Goal: Navigation & Orientation: Find specific page/section

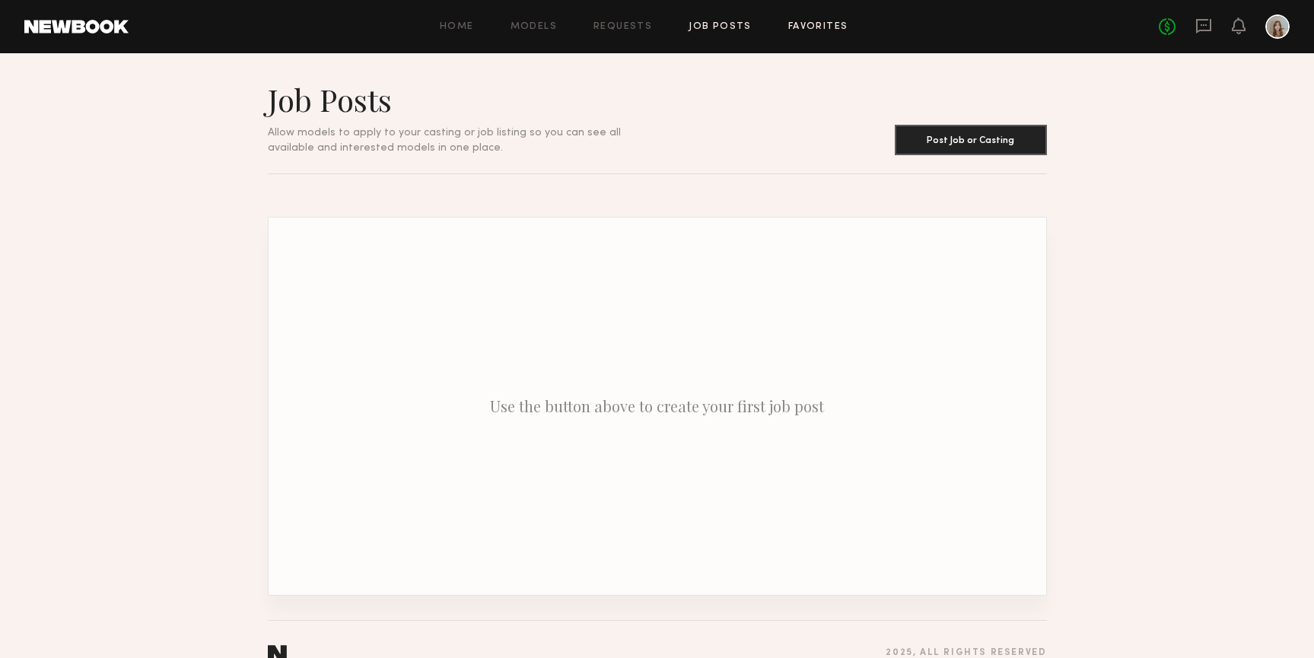
click at [808, 28] on link "Favorites" at bounding box center [818, 27] width 60 height 10
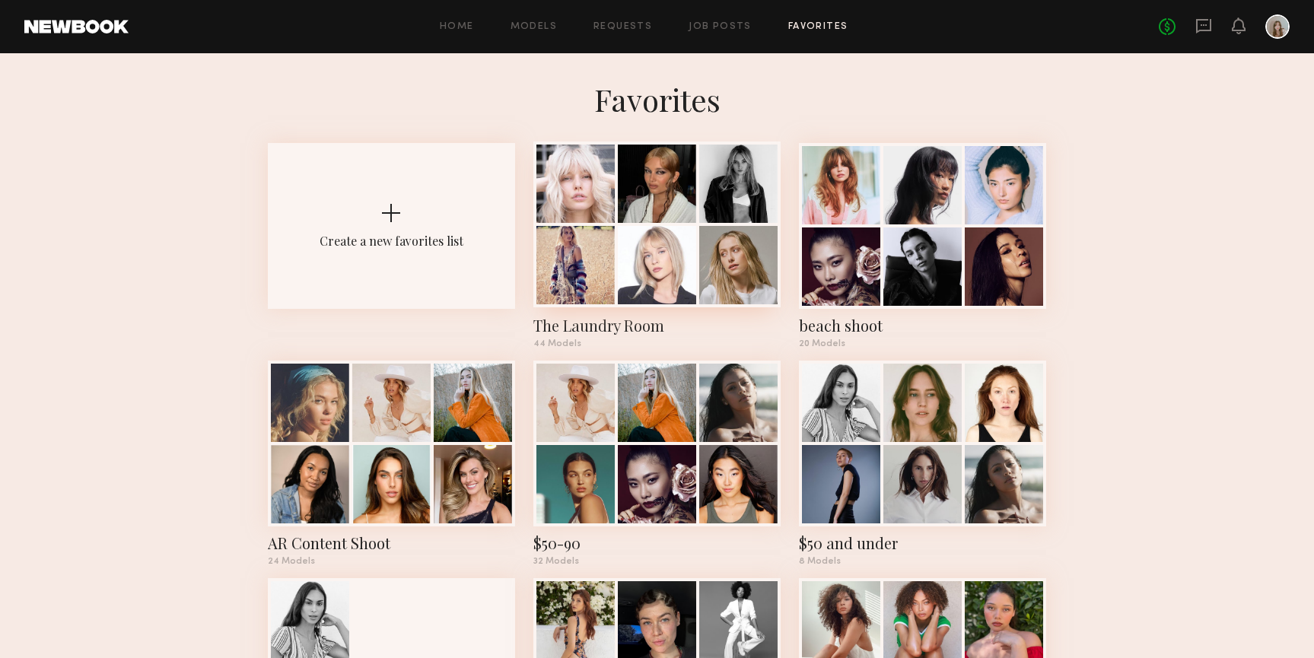
click at [687, 162] on div at bounding box center [657, 184] width 78 height 78
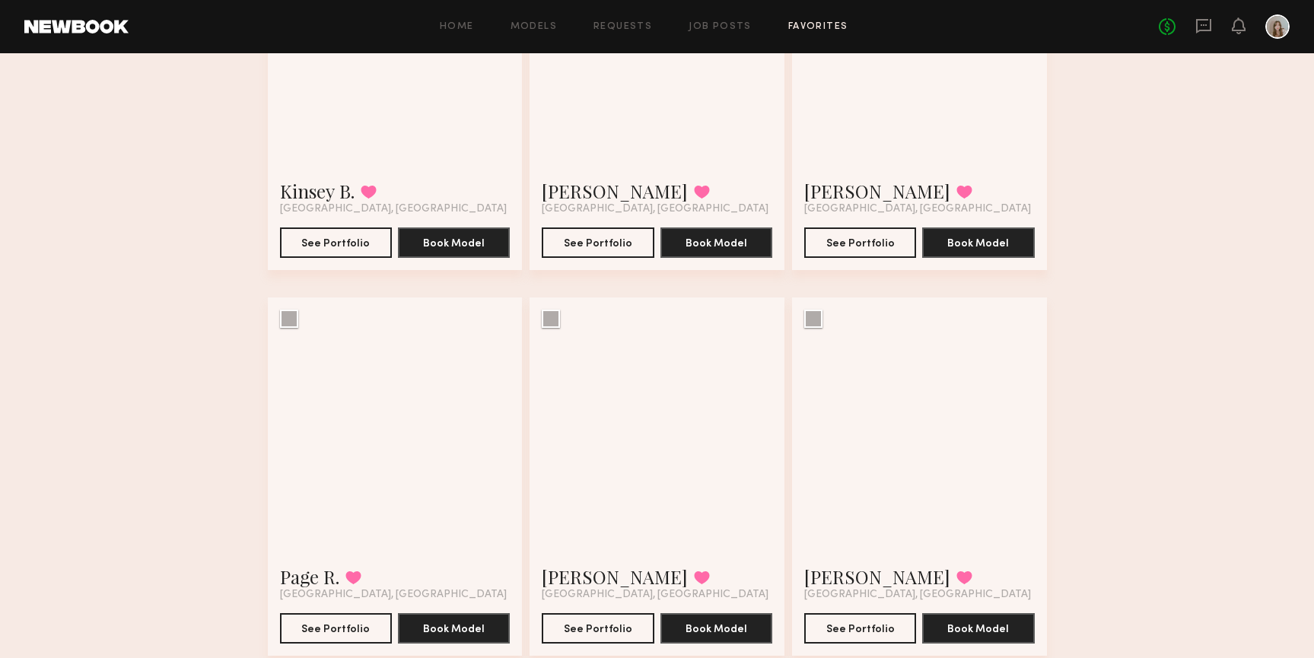
scroll to position [4210, 0]
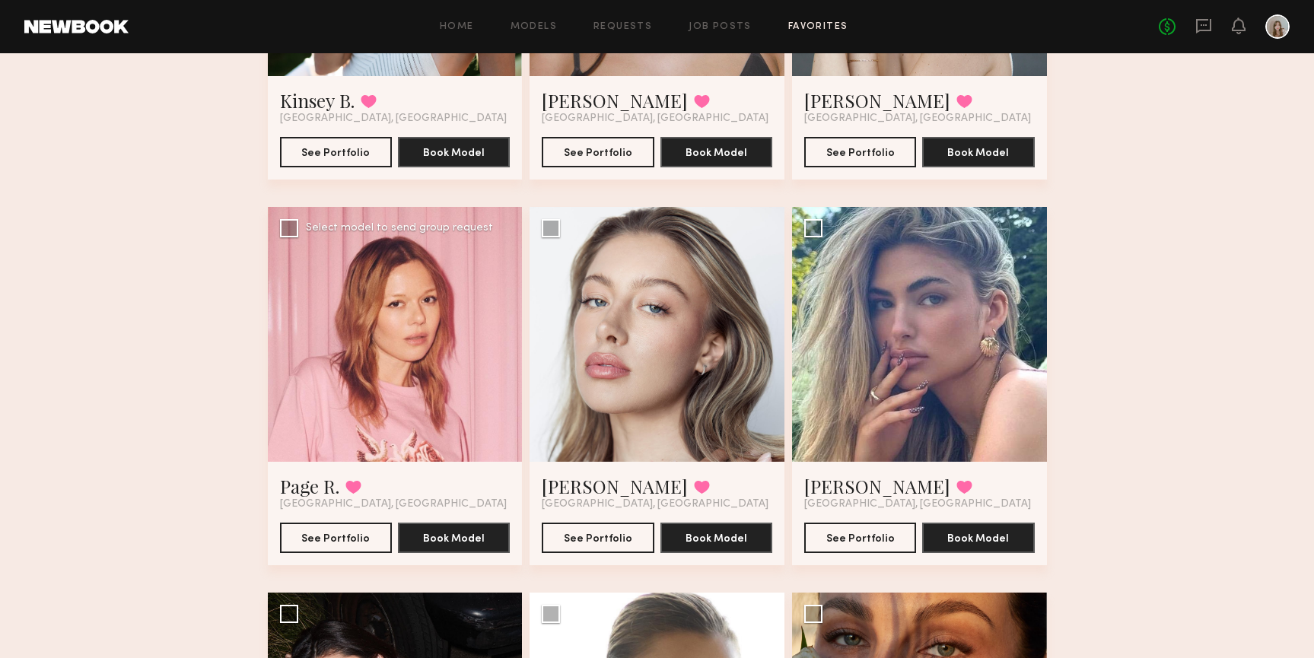
click at [424, 383] on div at bounding box center [395, 334] width 255 height 255
click at [375, 534] on button "See Portfolio" at bounding box center [336, 537] width 112 height 30
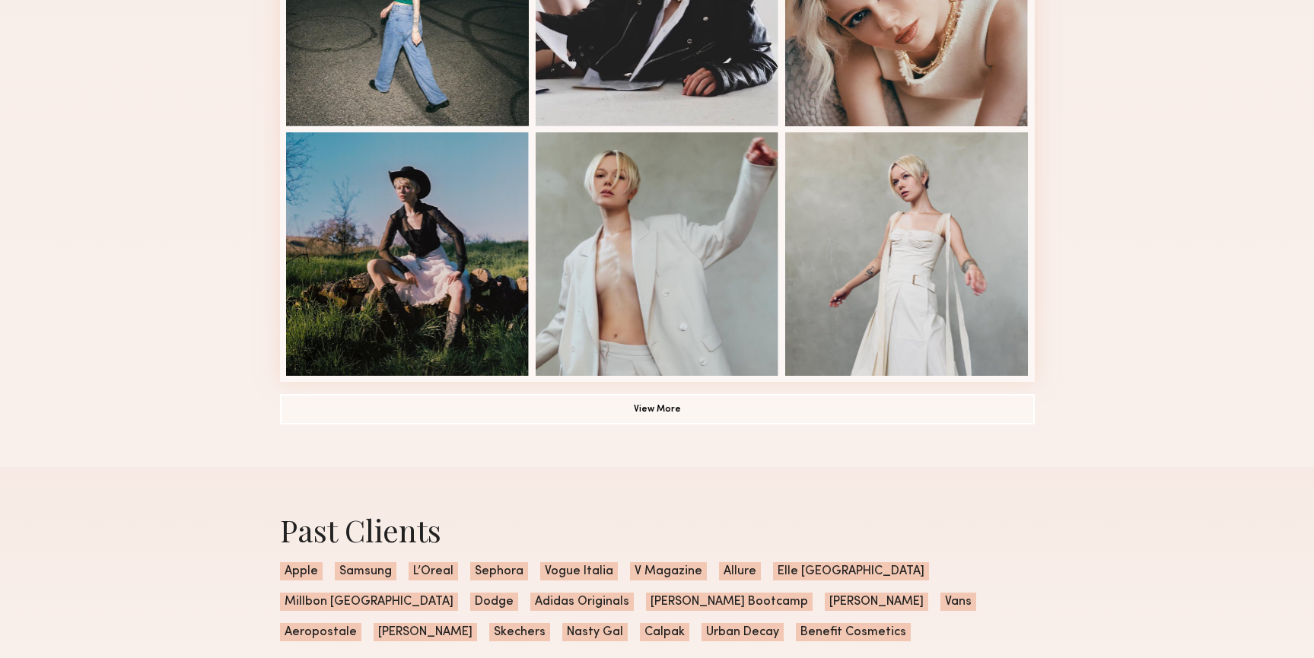
scroll to position [1039, 0]
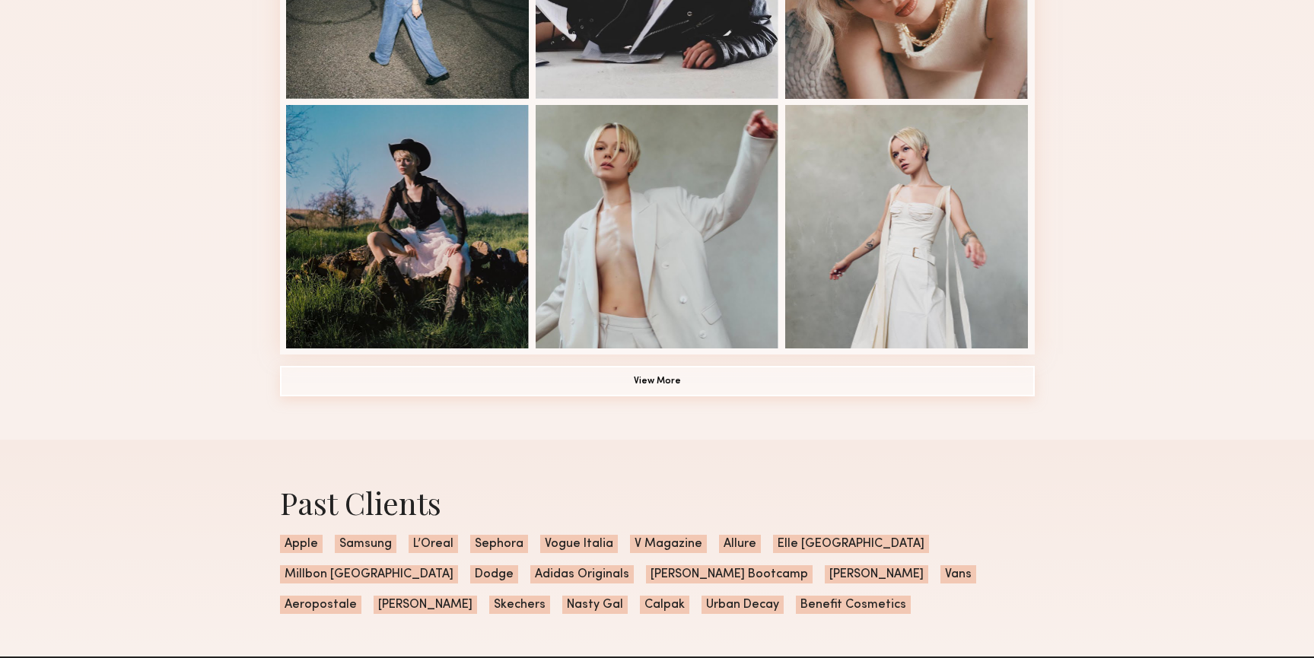
click at [614, 388] on button "View More" at bounding box center [657, 381] width 755 height 30
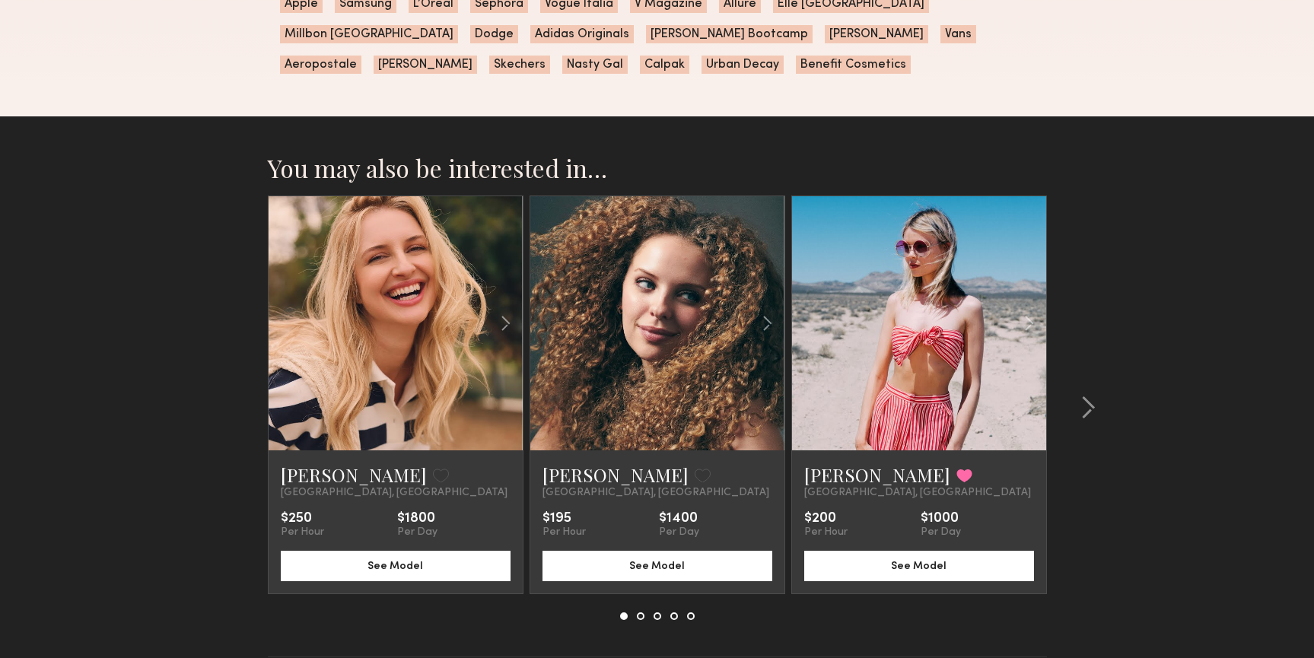
scroll to position [1783, 0]
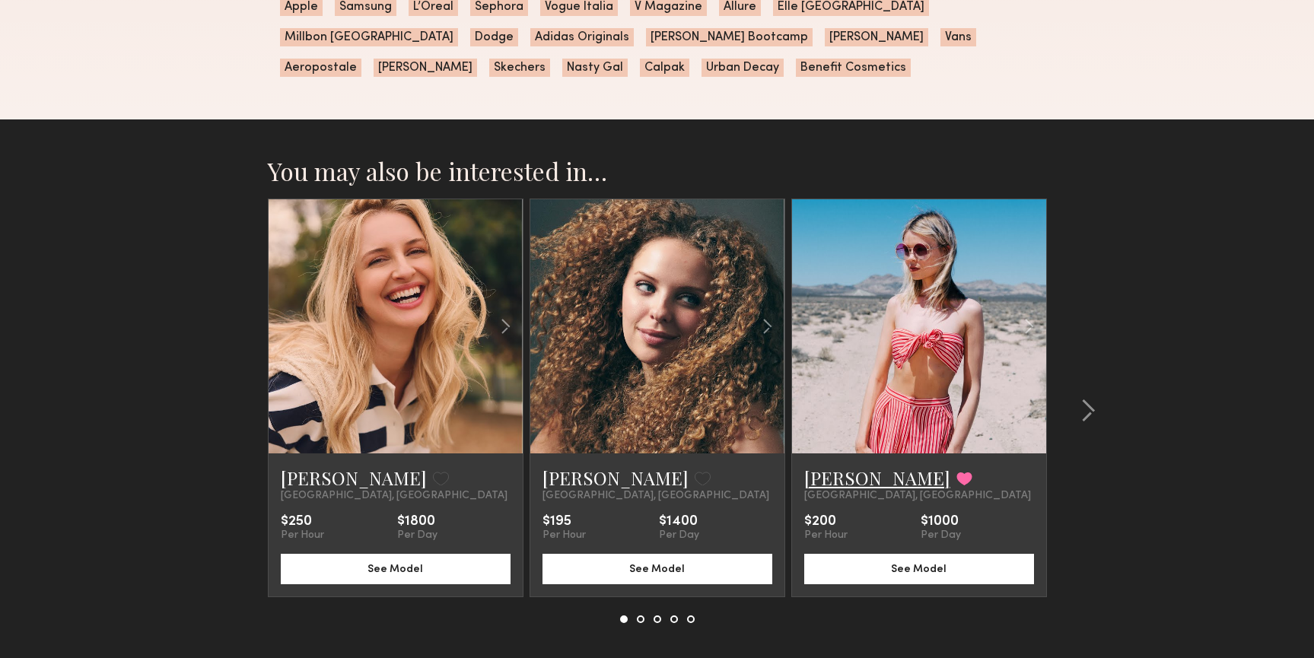
click at [861, 479] on link "[PERSON_NAME]" at bounding box center [877, 478] width 146 height 24
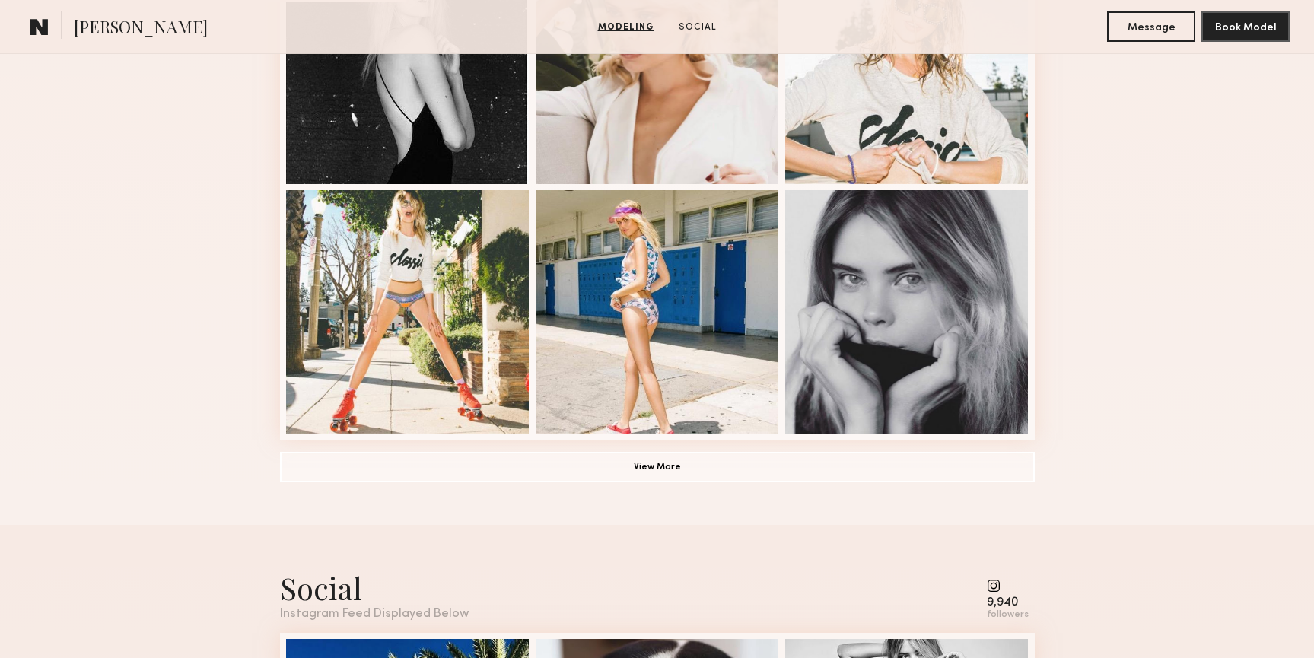
scroll to position [1069, 0]
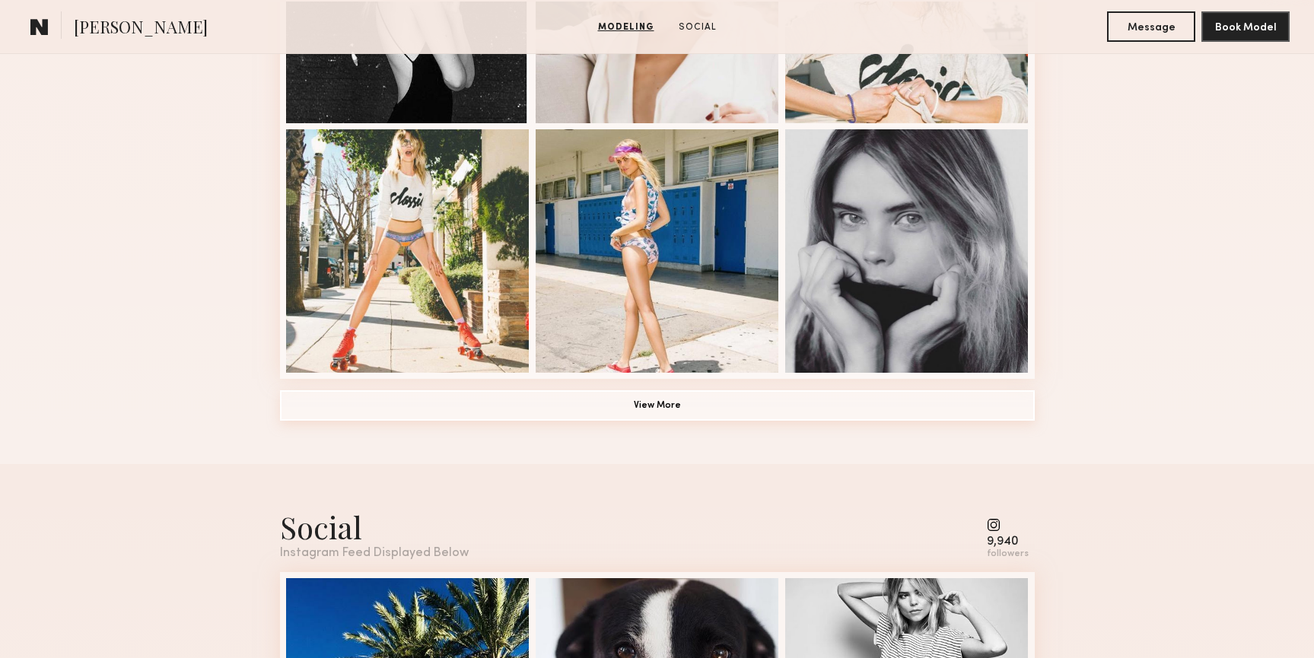
click at [831, 397] on button "View More" at bounding box center [657, 405] width 755 height 30
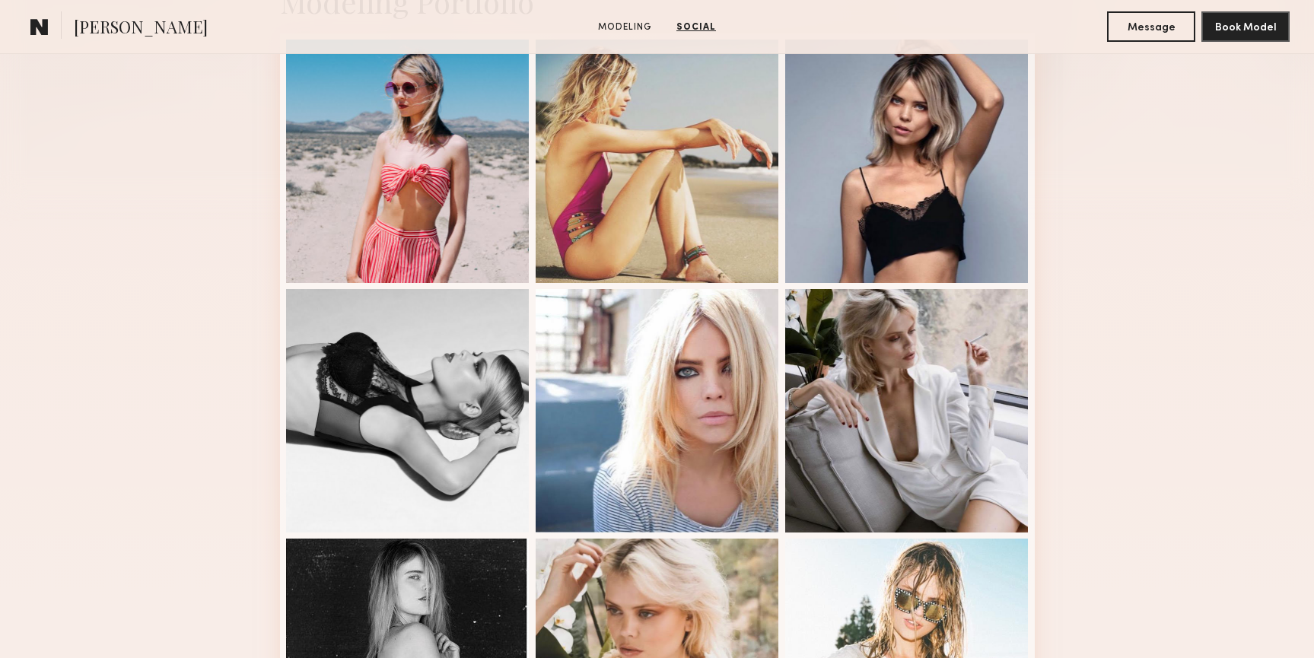
scroll to position [0, 0]
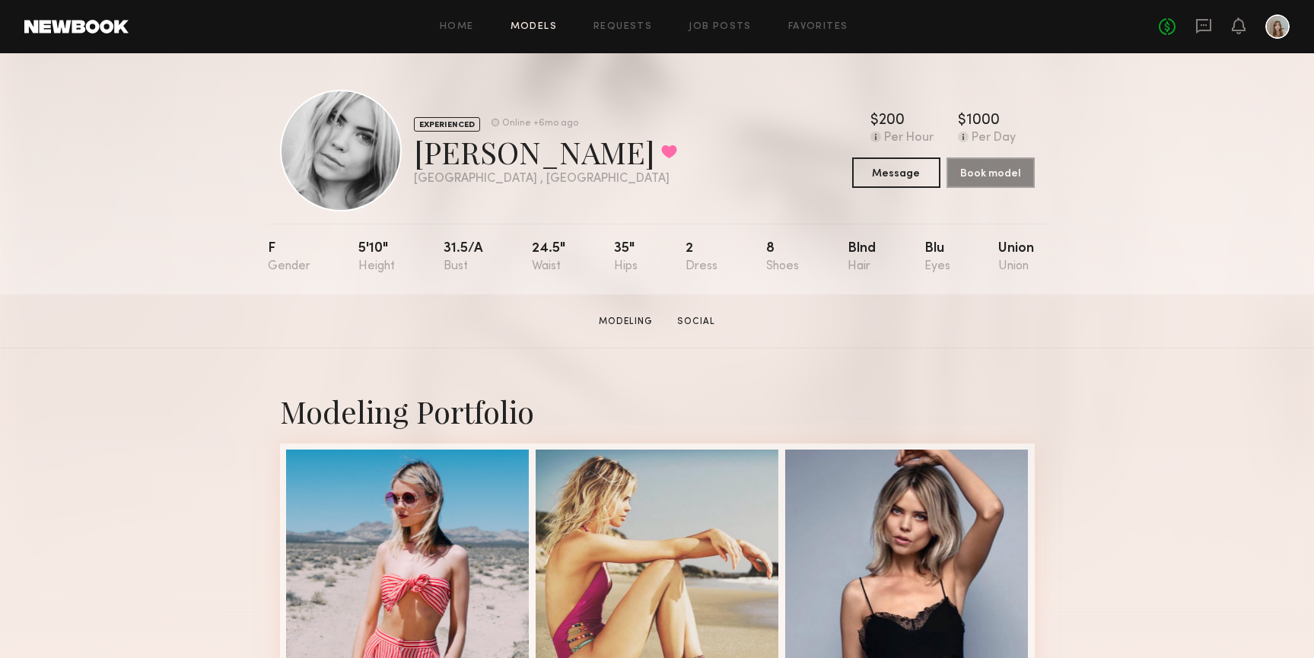
click at [552, 30] on link "Models" at bounding box center [533, 27] width 46 height 10
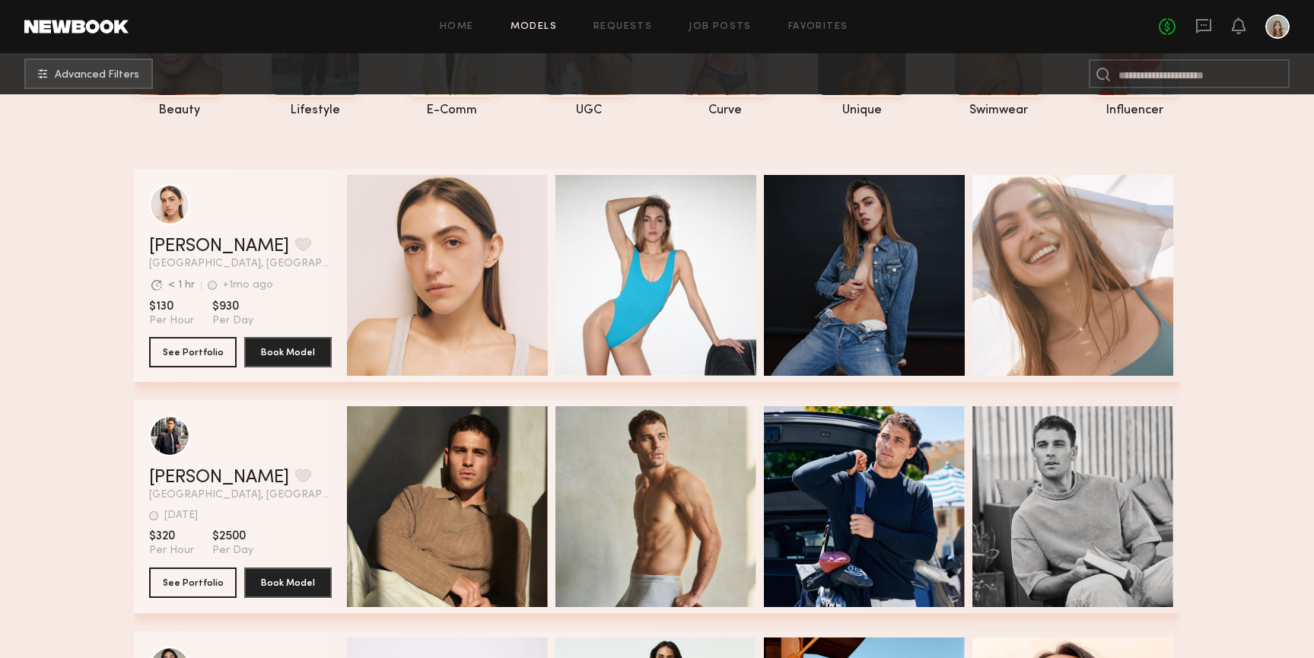
scroll to position [233, 0]
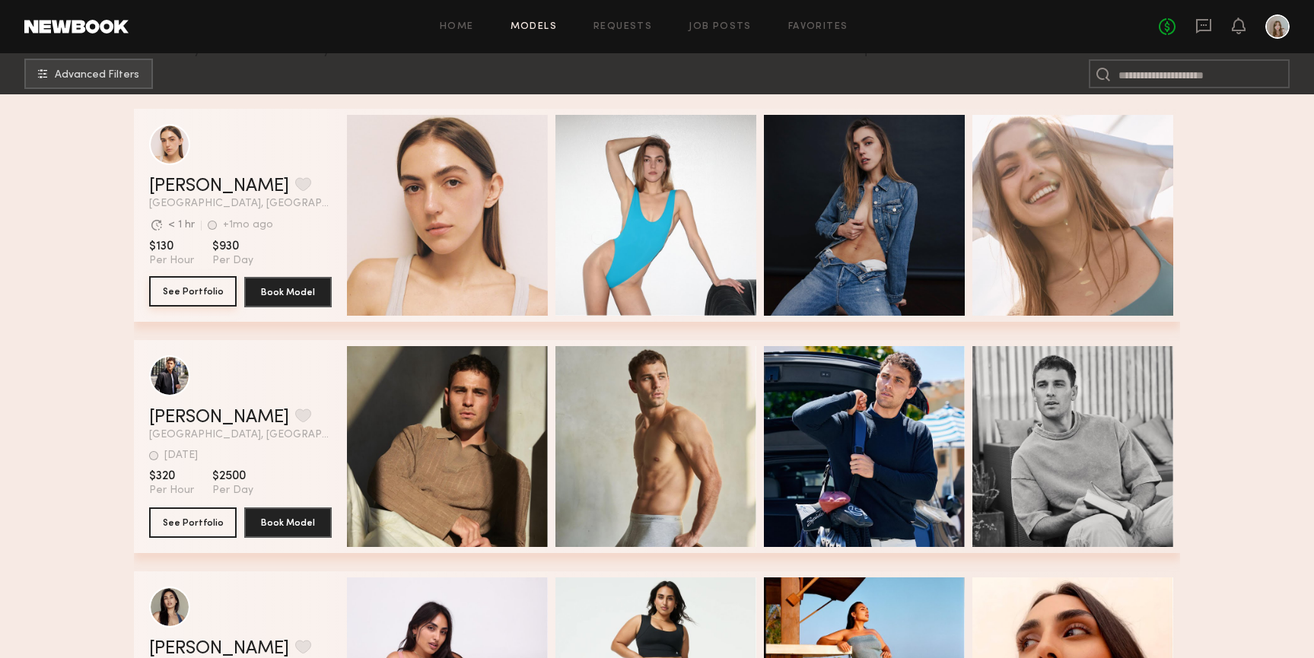
click at [213, 282] on button "See Portfolio" at bounding box center [192, 291] width 87 height 30
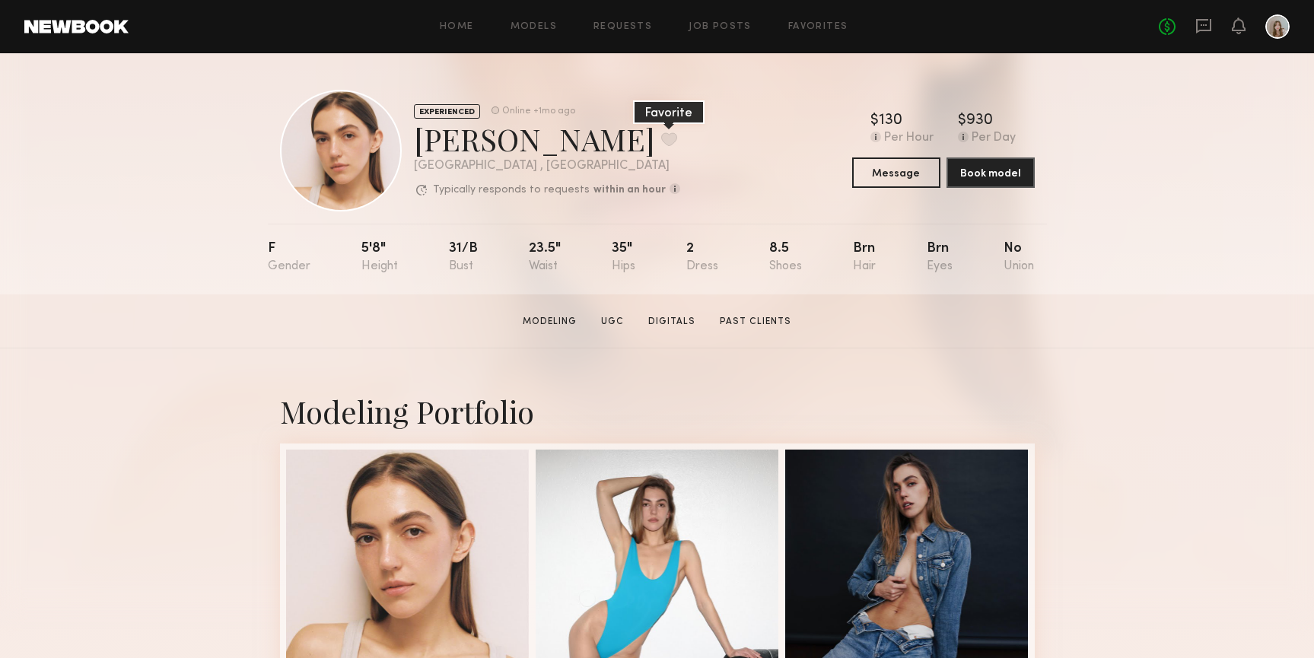
click at [661, 141] on button at bounding box center [669, 139] width 16 height 14
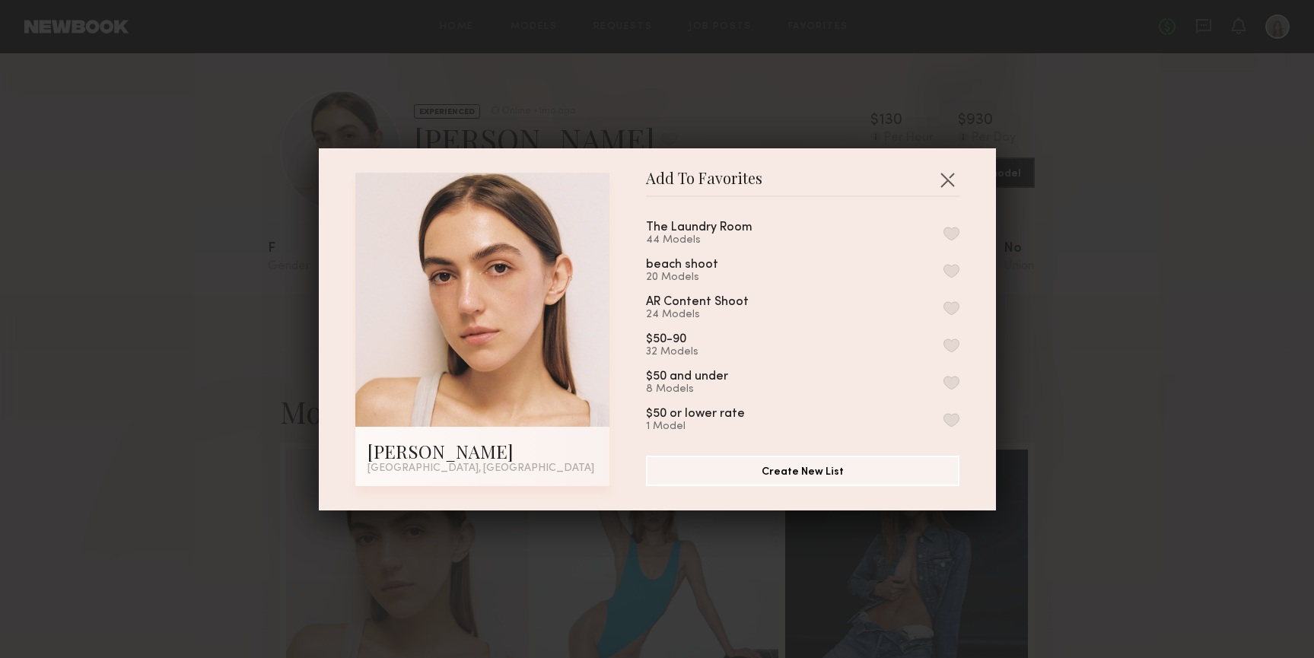
click at [949, 230] on button "button" at bounding box center [951, 234] width 16 height 14
click at [955, 176] on button "button" at bounding box center [947, 179] width 24 height 24
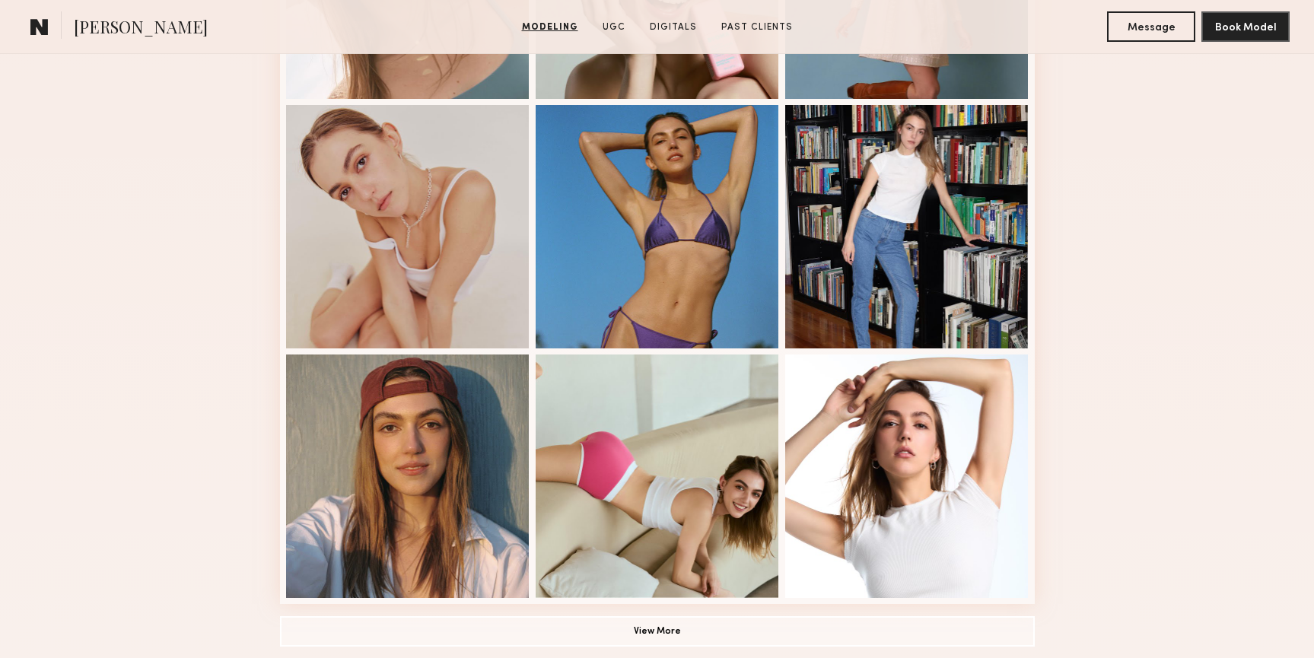
scroll to position [914, 0]
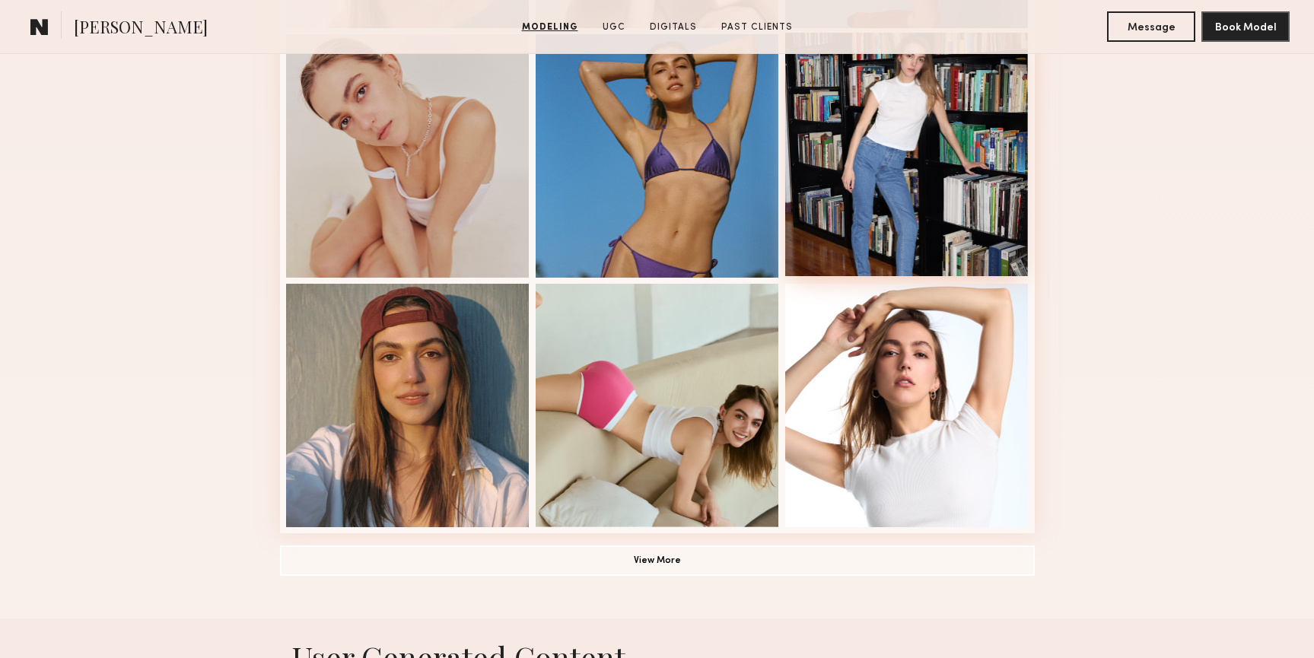
click at [932, 183] on div at bounding box center [906, 154] width 243 height 243
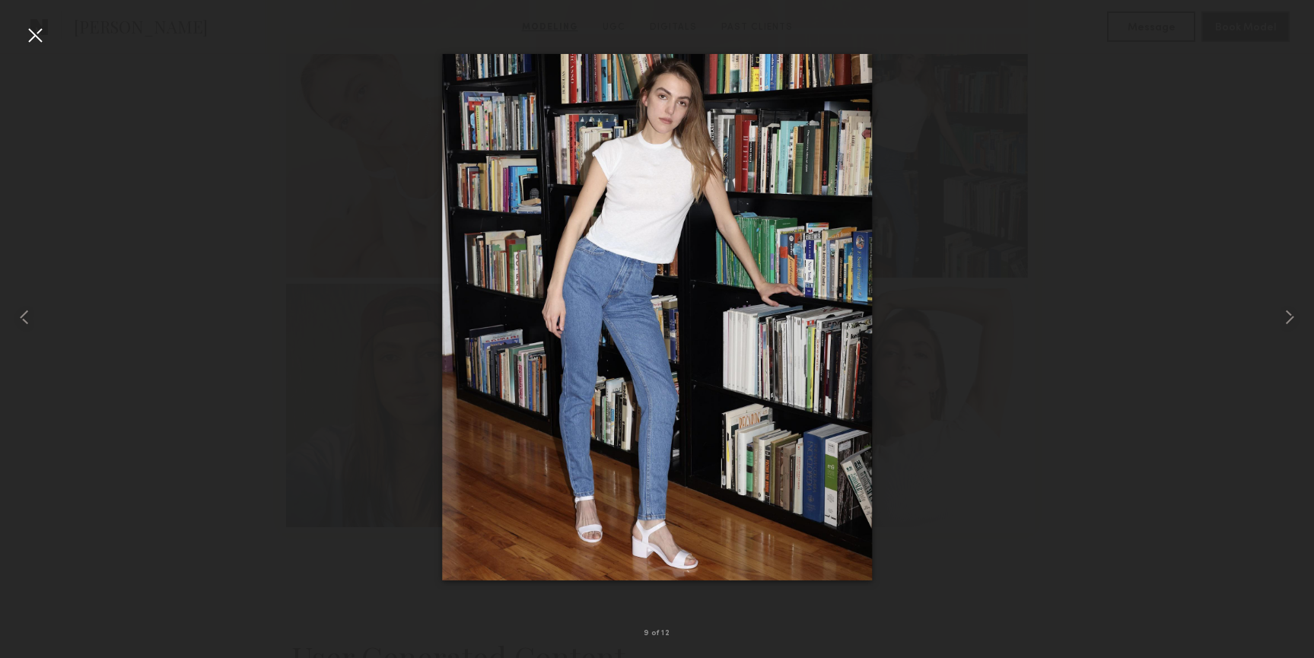
click at [30, 40] on div at bounding box center [35, 35] width 24 height 24
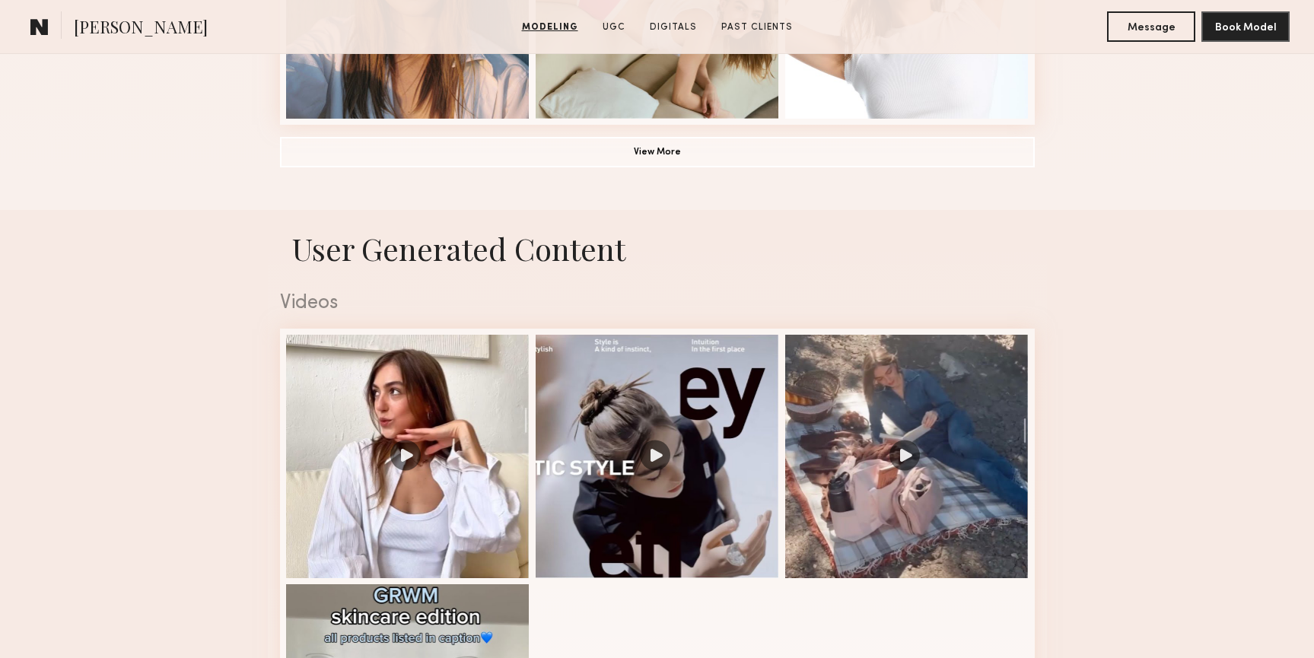
scroll to position [0, 0]
